Goal: Task Accomplishment & Management: Use online tool/utility

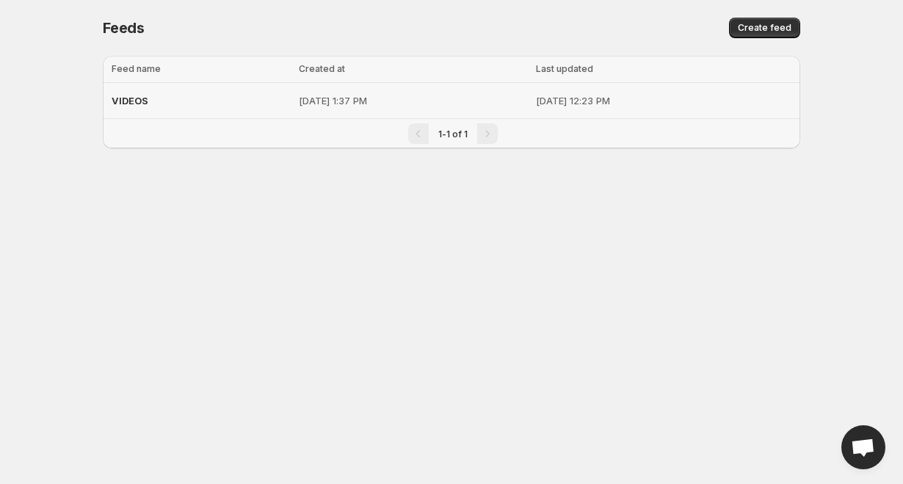
click at [177, 101] on div "VIDEOS" at bounding box center [201, 100] width 178 height 26
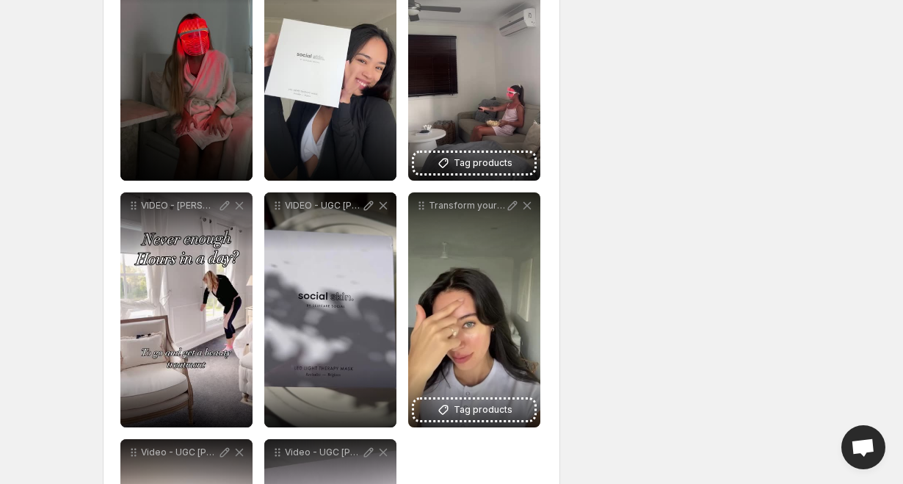
scroll to position [841, 0]
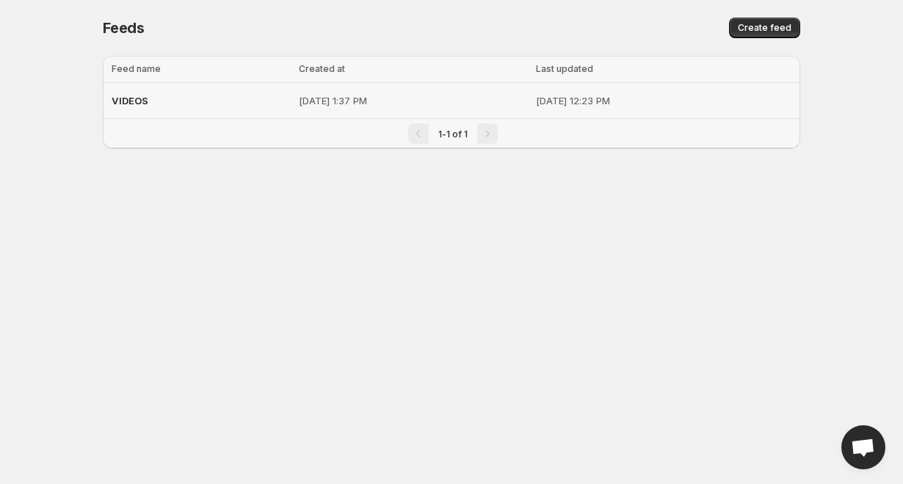
click at [215, 107] on div "VIDEOS" at bounding box center [201, 100] width 178 height 26
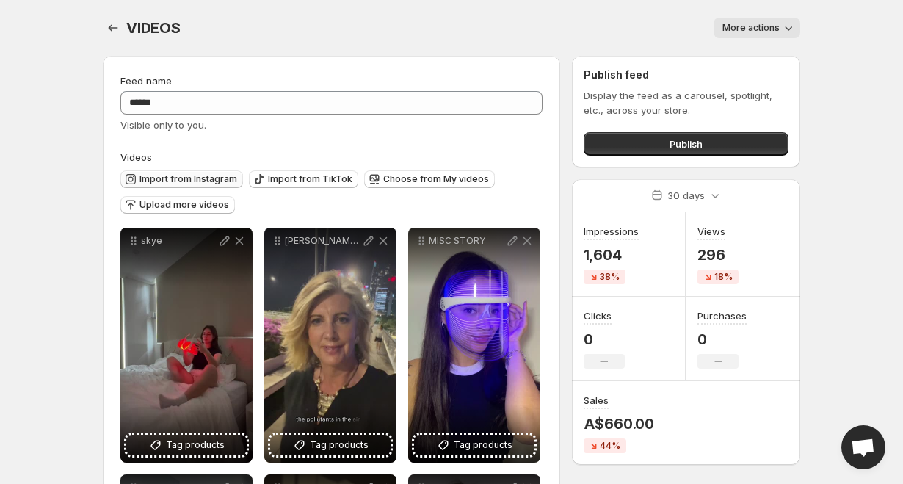
click at [218, 175] on span "Import from Instagram" at bounding box center [188, 179] width 98 height 12
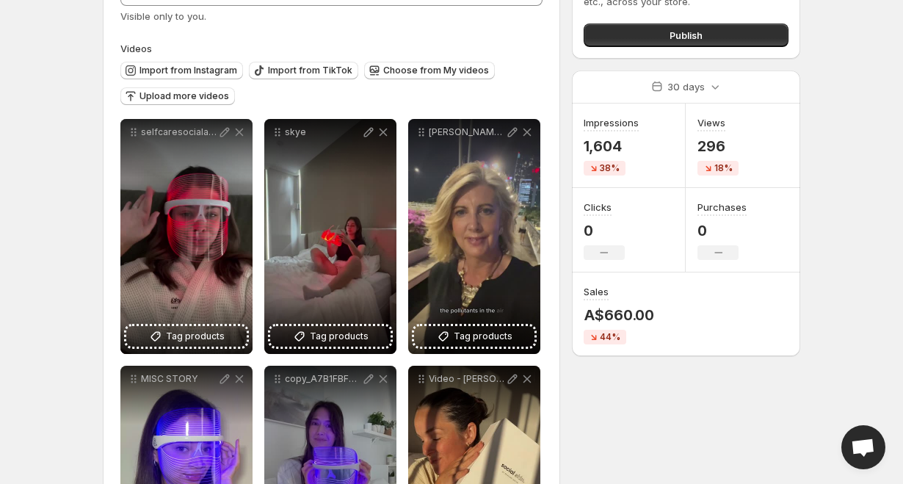
scroll to position [108, 0]
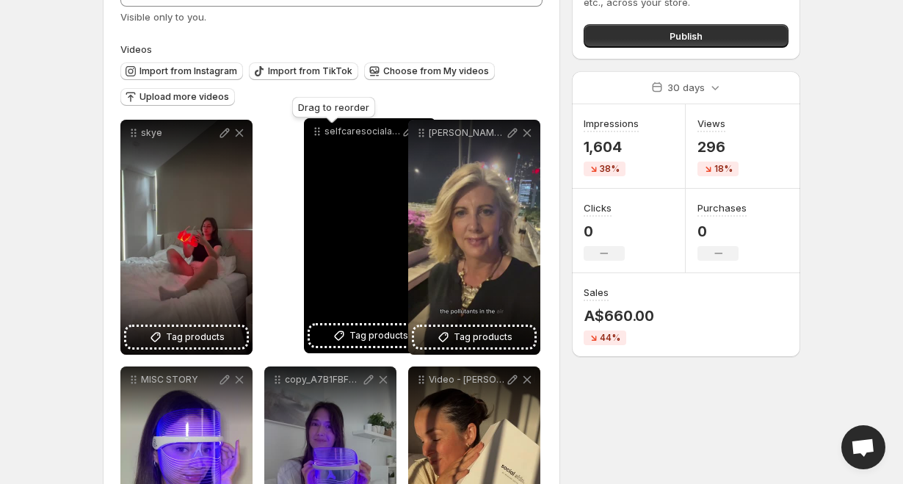
drag, startPoint x: 131, startPoint y: 134, endPoint x: 314, endPoint y: 130, distance: 182.8
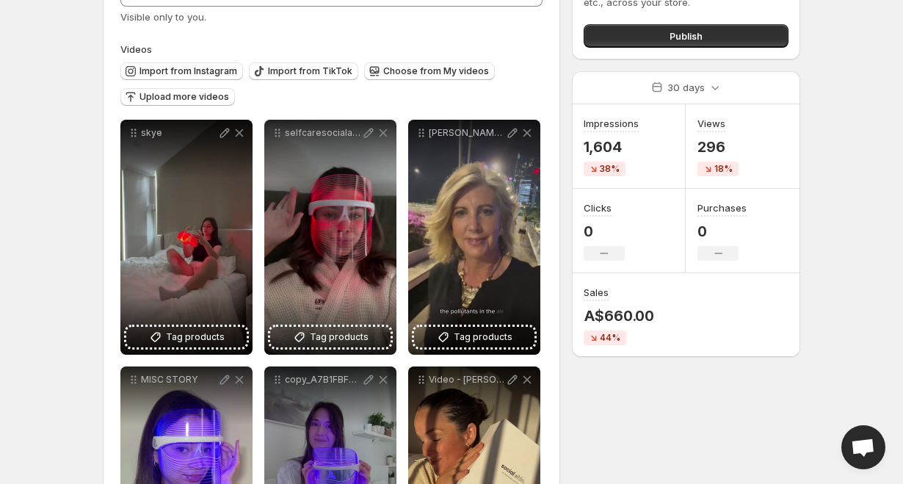
click at [10, 159] on body "**********" at bounding box center [451, 134] width 903 height 484
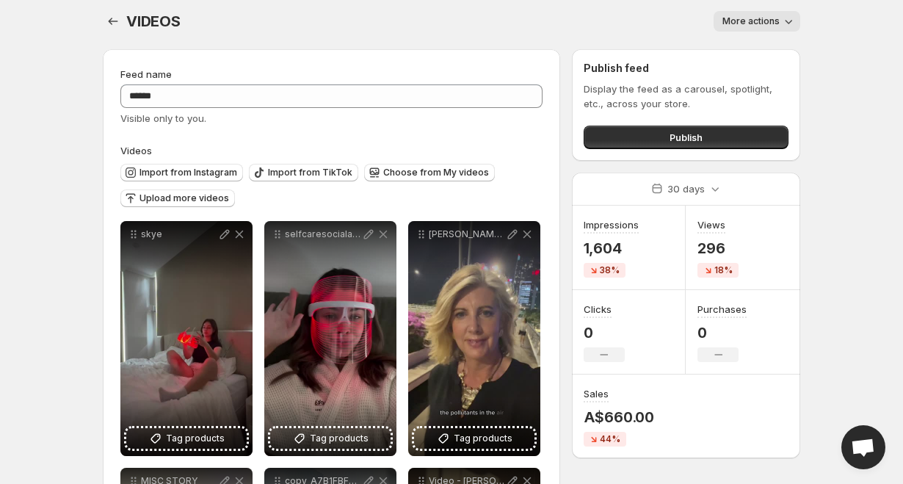
scroll to position [0, 0]
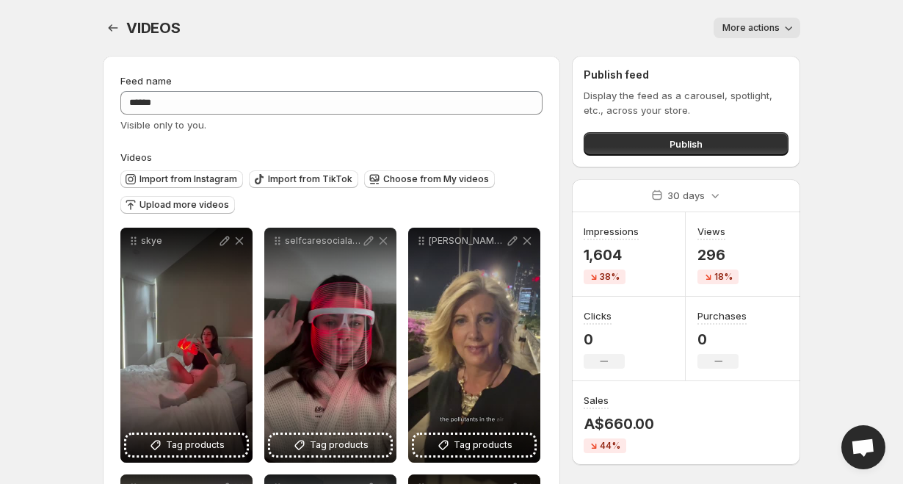
click at [787, 23] on icon "button" at bounding box center [788, 28] width 15 height 15
click at [112, 23] on icon "Settings" at bounding box center [113, 28] width 15 height 15
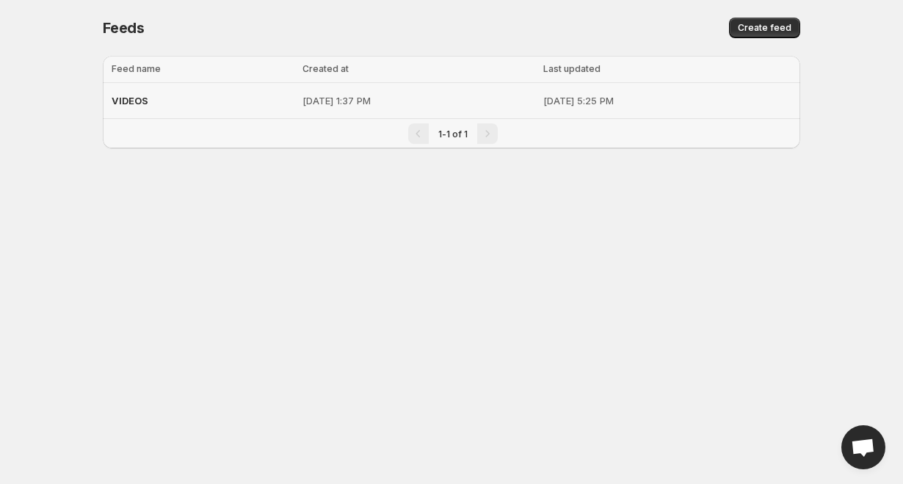
click at [170, 99] on div "VIDEOS" at bounding box center [203, 100] width 182 height 26
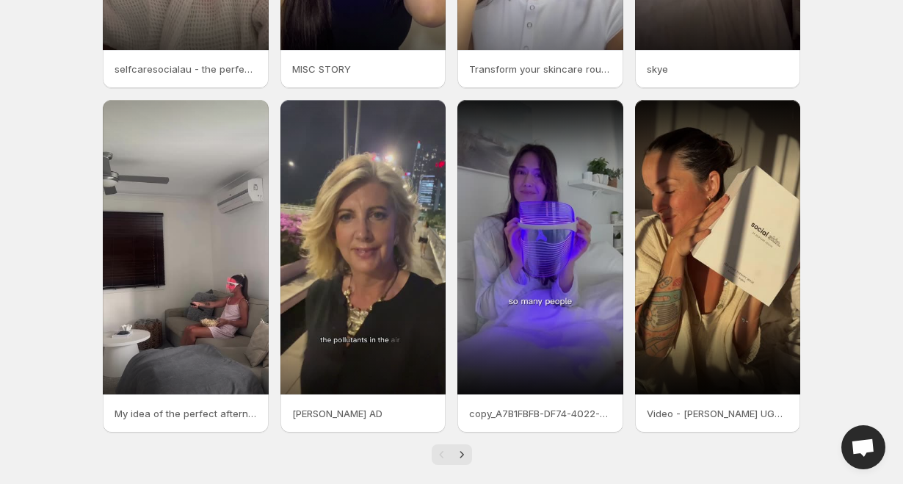
scroll to position [316, 0]
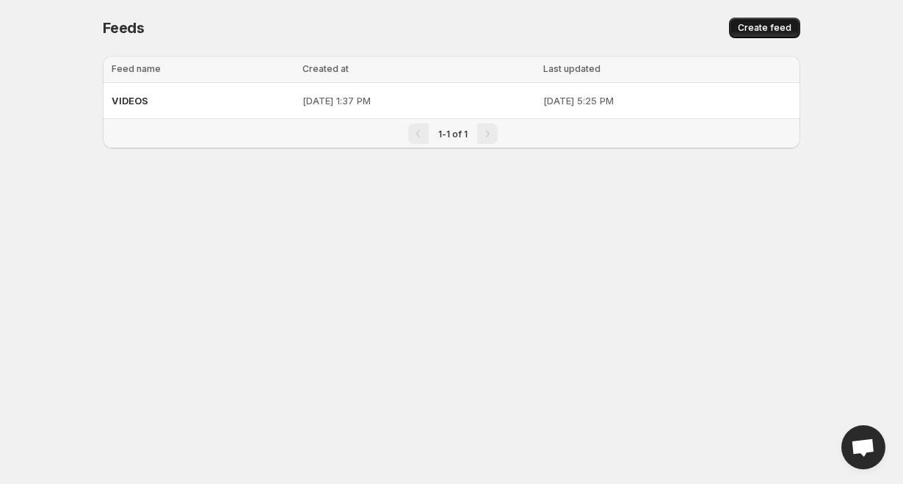
click at [742, 35] on button "Create feed" at bounding box center [764, 28] width 71 height 21
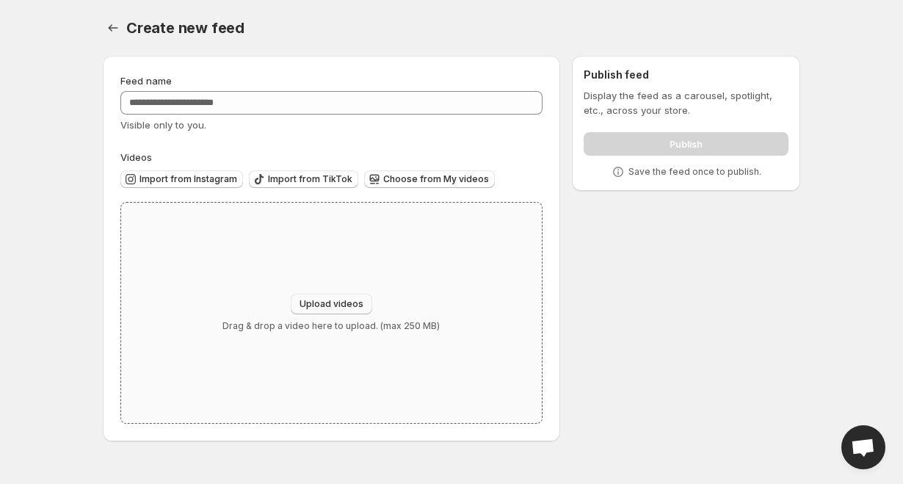
click at [351, 302] on span "Upload videos" at bounding box center [332, 304] width 64 height 12
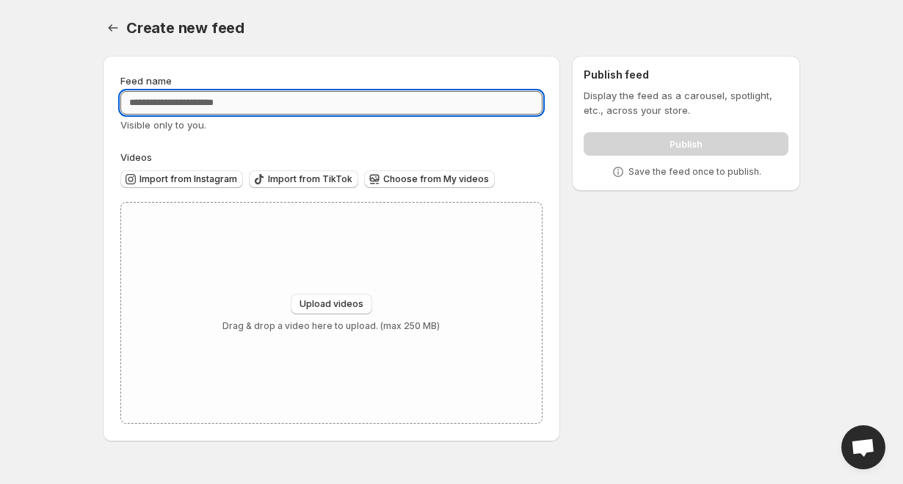
click at [438, 96] on input "Feed name" at bounding box center [331, 102] width 422 height 23
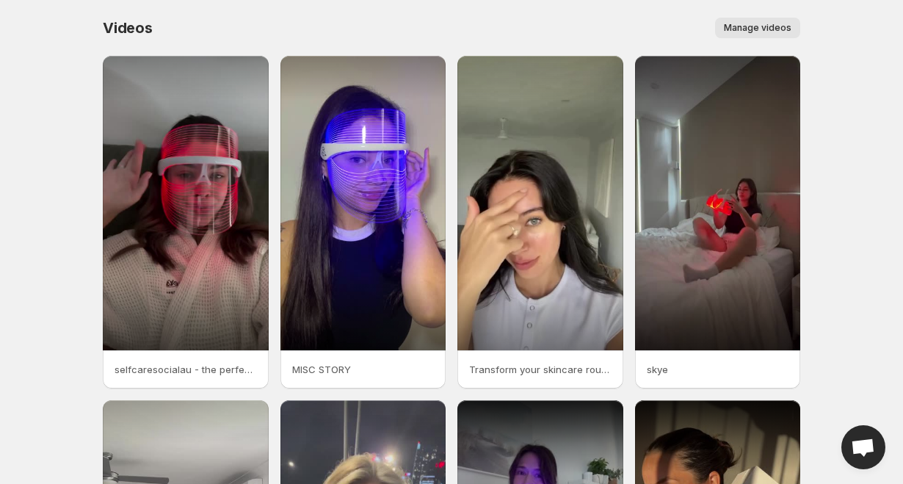
click at [746, 26] on span "Manage videos" at bounding box center [758, 28] width 68 height 12
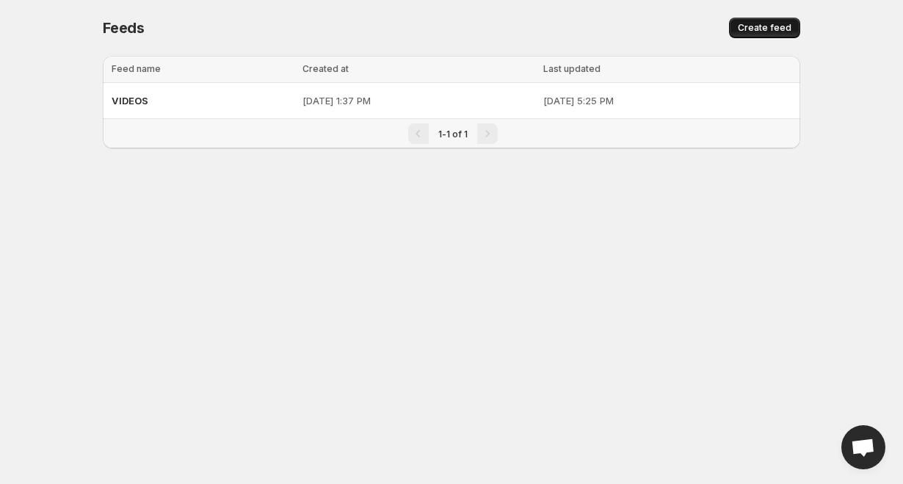
click at [758, 26] on span "Create feed" at bounding box center [765, 28] width 54 height 12
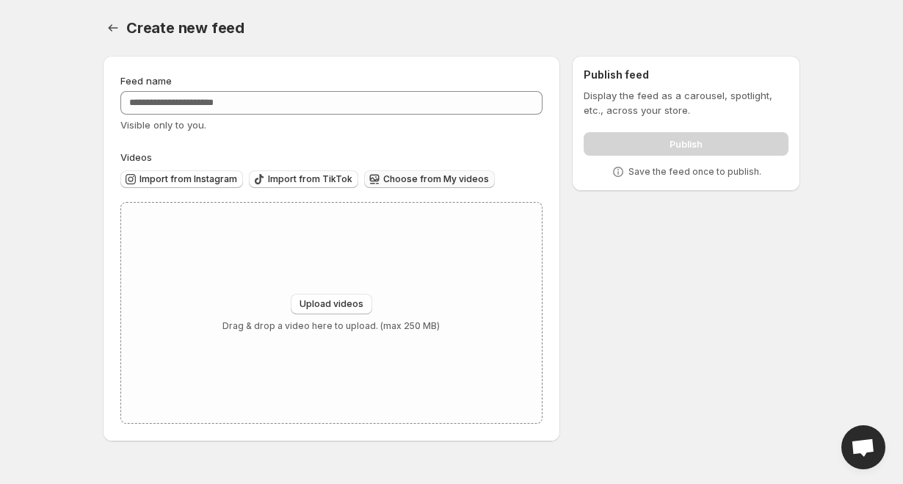
click at [399, 175] on span "Choose from My videos" at bounding box center [436, 179] width 106 height 12
click at [348, 302] on span "Upload videos" at bounding box center [332, 304] width 64 height 12
click at [311, 319] on div "Upload videos Drag & drop a video here to upload. (max 250 MB)" at bounding box center [330, 313] width 217 height 38
type input "**********"
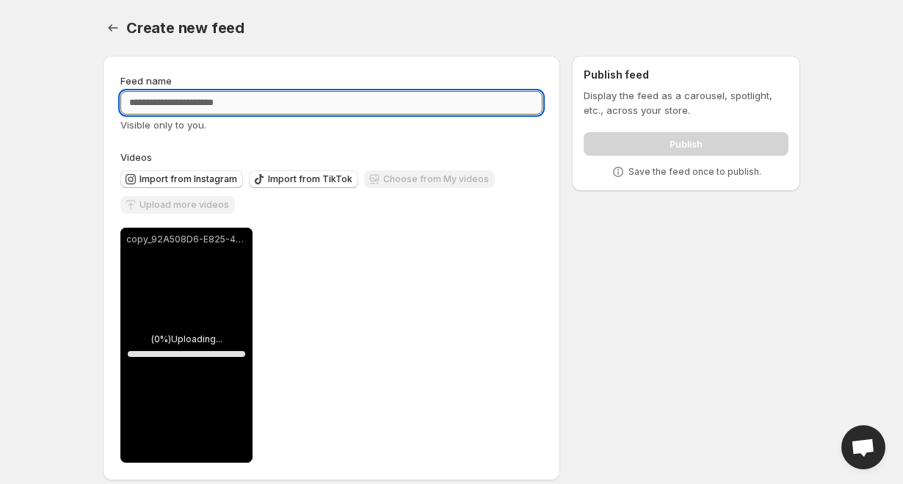
click at [275, 100] on input "Feed name" at bounding box center [331, 102] width 422 height 23
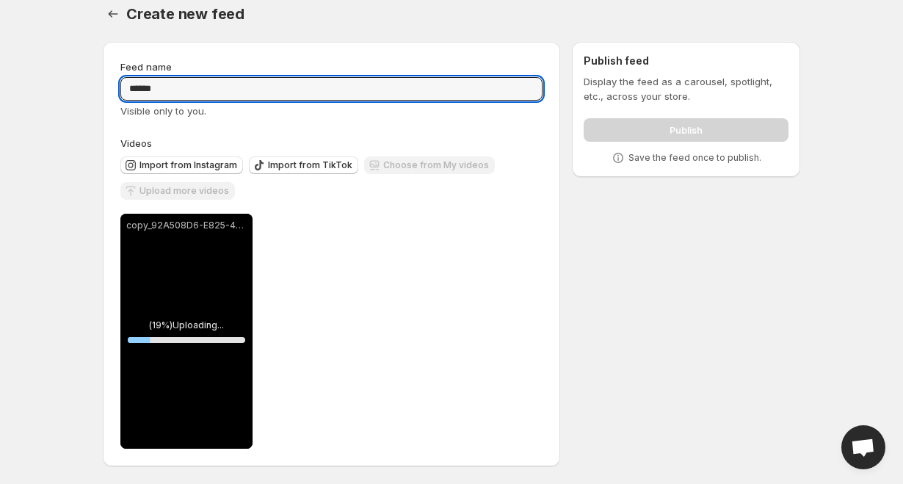
type input "******"
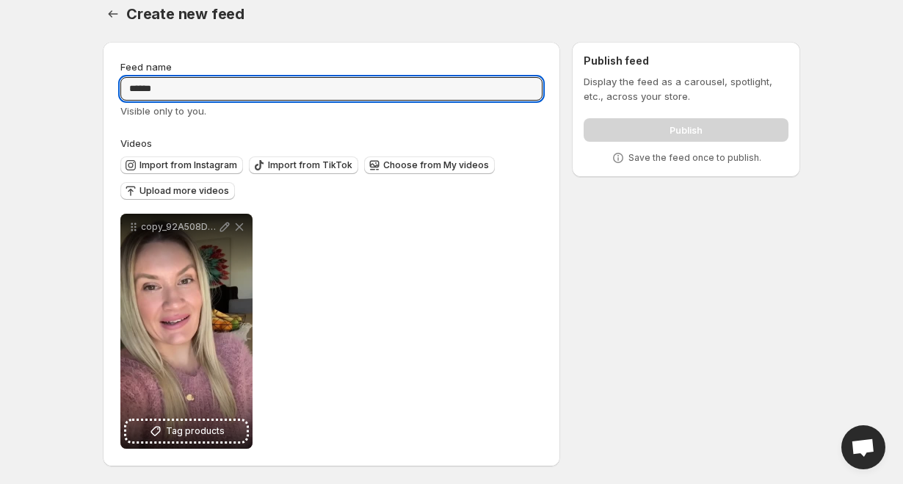
scroll to position [0, 0]
